Goal: Find specific page/section: Find specific page/section

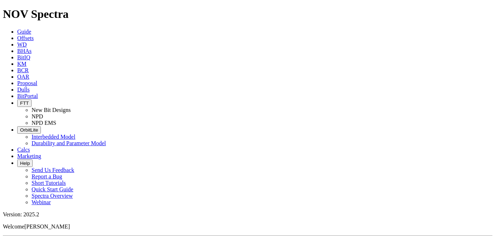
click at [29, 101] on span "FTT" at bounding box center [24, 103] width 9 height 5
click at [43, 114] on link "NPD" at bounding box center [37, 117] width 11 height 6
click at [20, 101] on icon "button" at bounding box center [20, 103] width 0 height 5
click at [43, 114] on link "NPD" at bounding box center [37, 117] width 11 height 6
click at [29, 101] on span "FTT" at bounding box center [24, 103] width 9 height 5
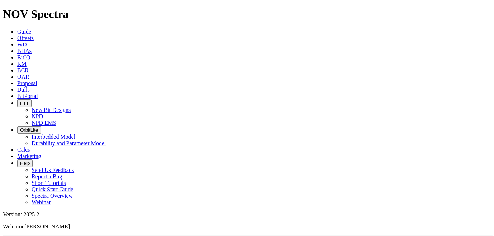
click at [43, 114] on link "NPD" at bounding box center [37, 117] width 11 height 6
click at [29, 101] on span "FTT" at bounding box center [24, 103] width 9 height 5
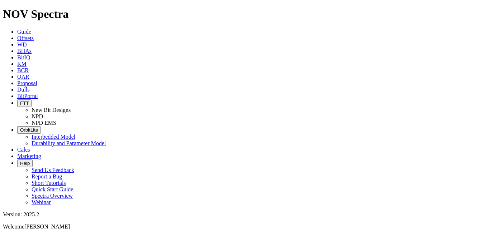
select select "Bit Material"
click at [20, 101] on icon "button" at bounding box center [20, 103] width 0 height 5
click at [43, 114] on link "NPD" at bounding box center [37, 117] width 11 height 6
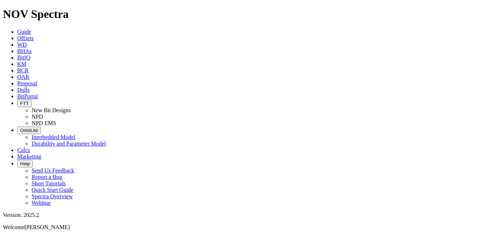
select select "Bit Material"
